Goal: Task Accomplishment & Management: Manage account settings

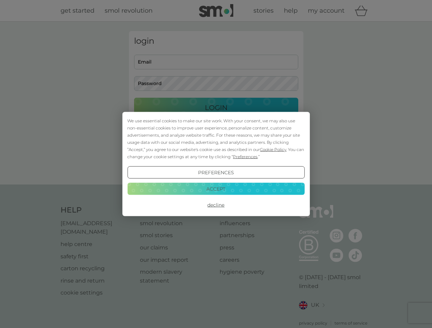
click at [273, 149] on span "Cookie Policy" at bounding box center [273, 149] width 26 height 5
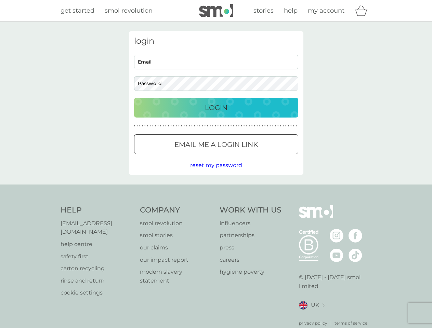
click at [244, 157] on div "login Email Password Login ● ● ● ● ● ● ● ● ● ● ● ● ● ● ● ● ● ● ● ● ● ● ● ● ● ● …" at bounding box center [216, 103] width 174 height 144
click at [216, 173] on div "login Email Password Login ● ● ● ● ● ● ● ● ● ● ● ● ● ● ● ● ● ● ● ● ● ● ● ● ● ● …" at bounding box center [216, 103] width 174 height 144
click at [216, 205] on div "Help [EMAIL_ADDRESS][DOMAIN_NAME] help centre safety first carton recycling rin…" at bounding box center [215, 265] width 311 height 121
click at [216, 189] on div "Help [EMAIL_ADDRESS][DOMAIN_NAME] help centre safety first carton recycling rin…" at bounding box center [216, 266] width 432 height 162
